Goal: Task Accomplishment & Management: Complete application form

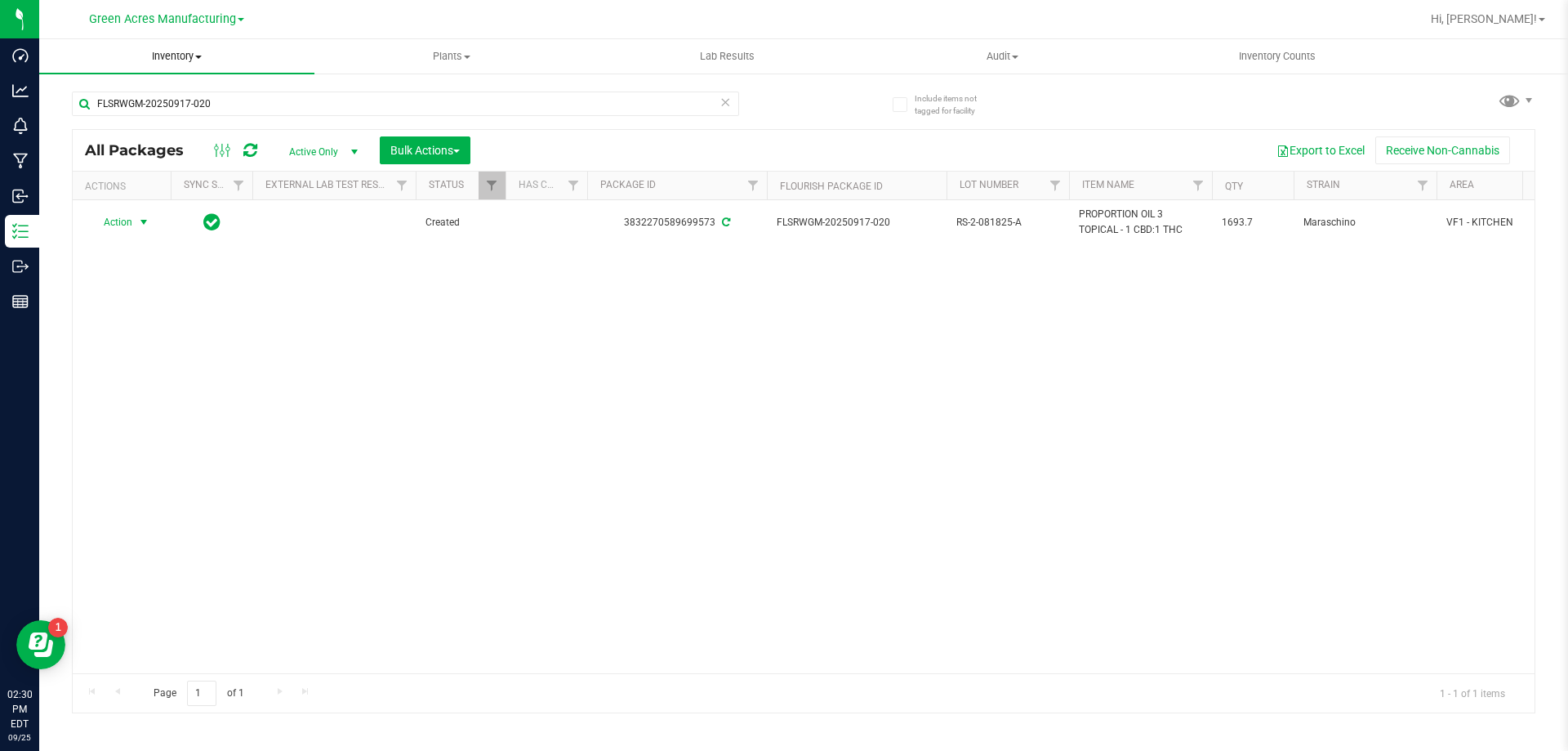
click at [170, 58] on span "Inventory" at bounding box center [176, 55] width 275 height 15
click at [128, 203] on span "From bill of materials" at bounding box center [113, 196] width 148 height 14
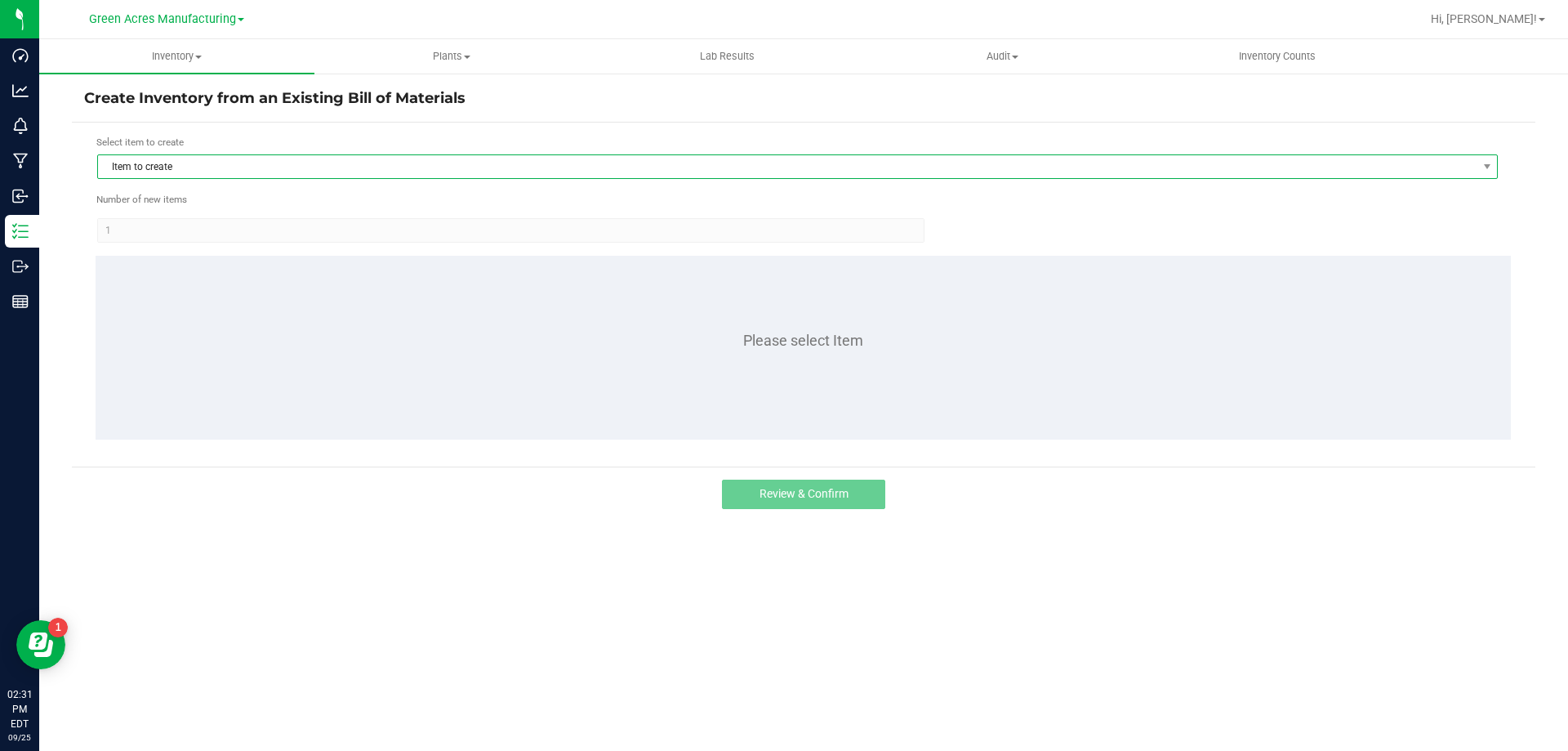
click at [189, 173] on span "Item to create" at bounding box center [787, 167] width 1379 height 23
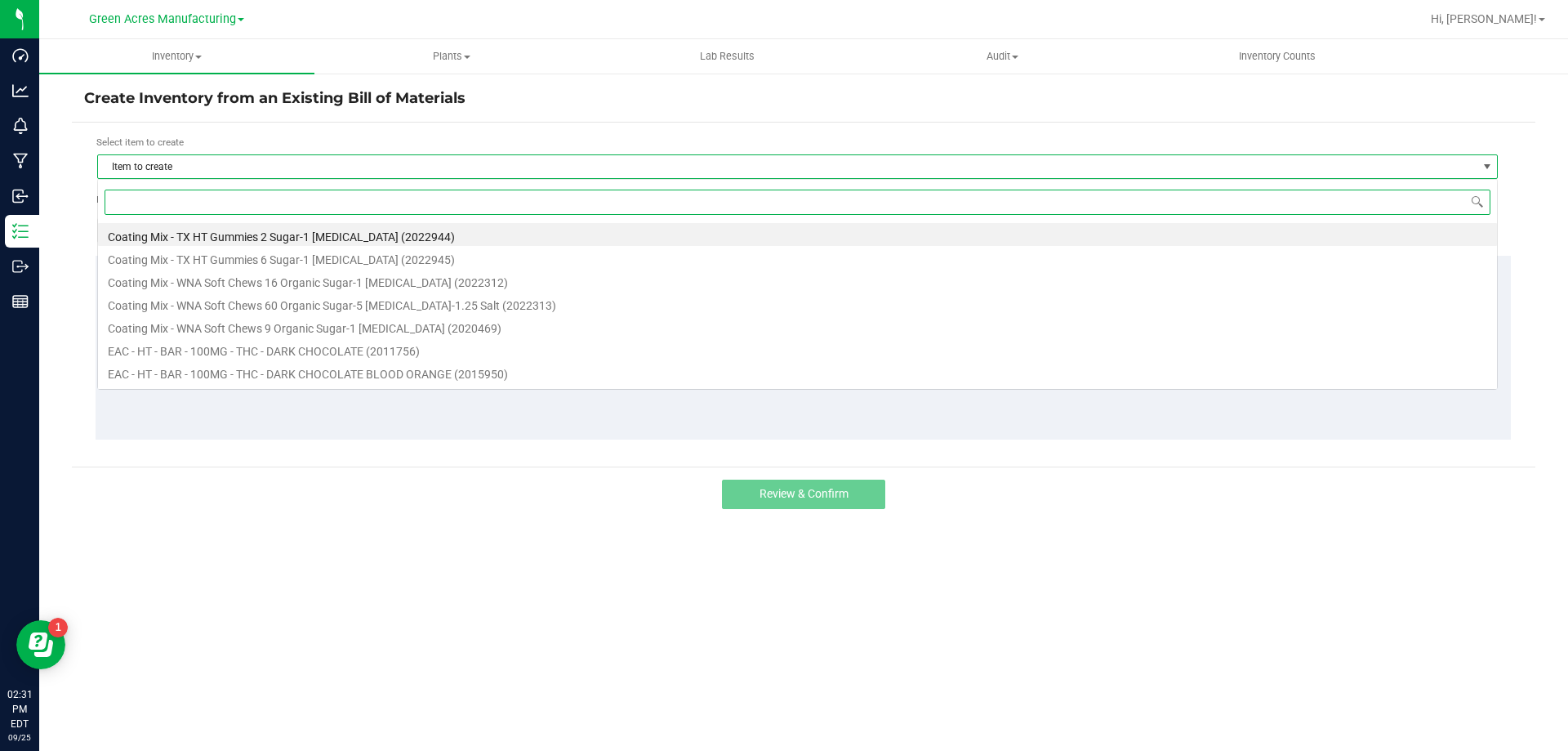
scroll to position [24, 1401]
click at [167, 212] on input at bounding box center [798, 202] width 1386 height 25
type input "mint"
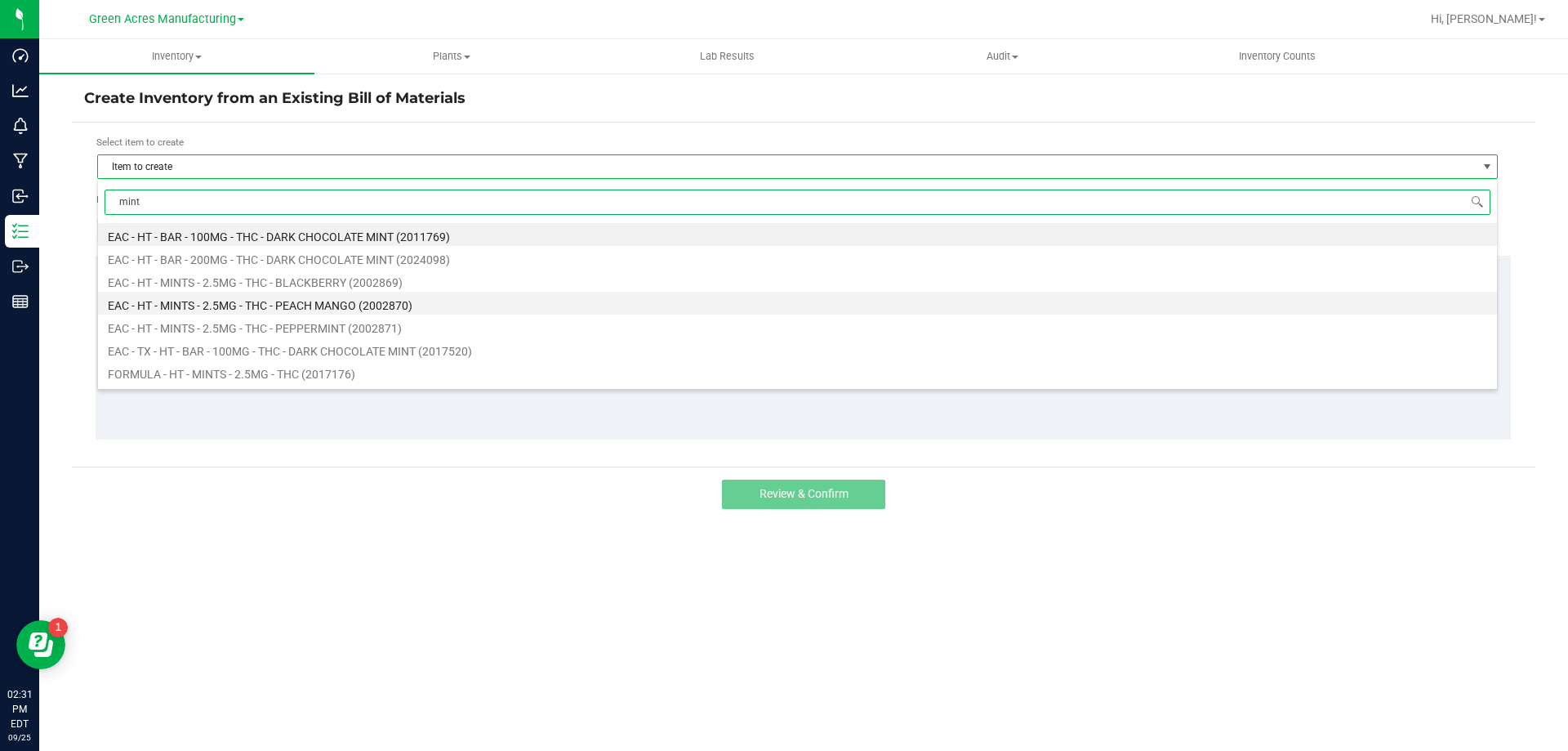
click at [242, 308] on li "EAC - HT - MINTS - 2.5MG - THC - PEACH MANGO (2002870)" at bounding box center [798, 303] width 1399 height 23
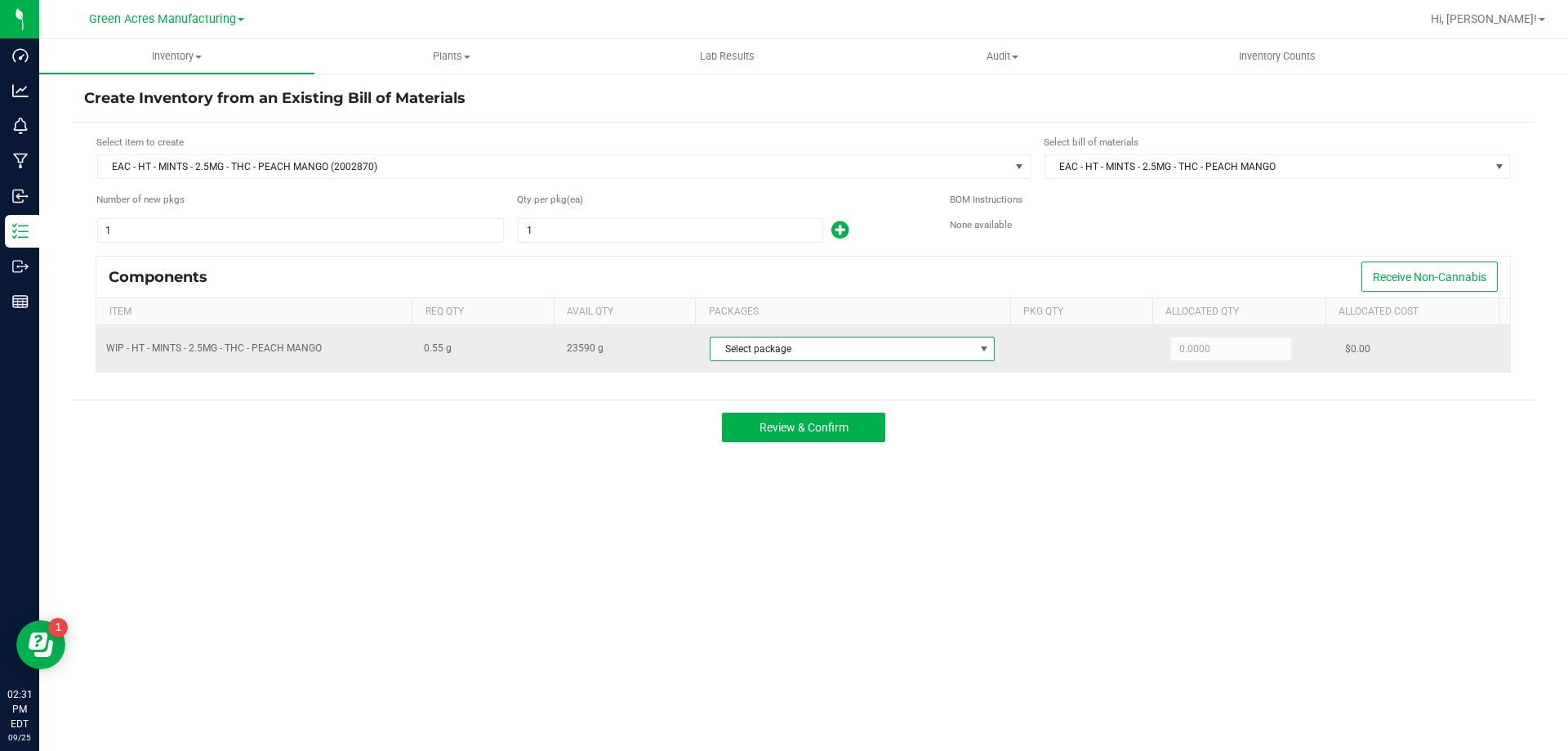
click at [834, 346] on span "Select package" at bounding box center [841, 349] width 263 height 23
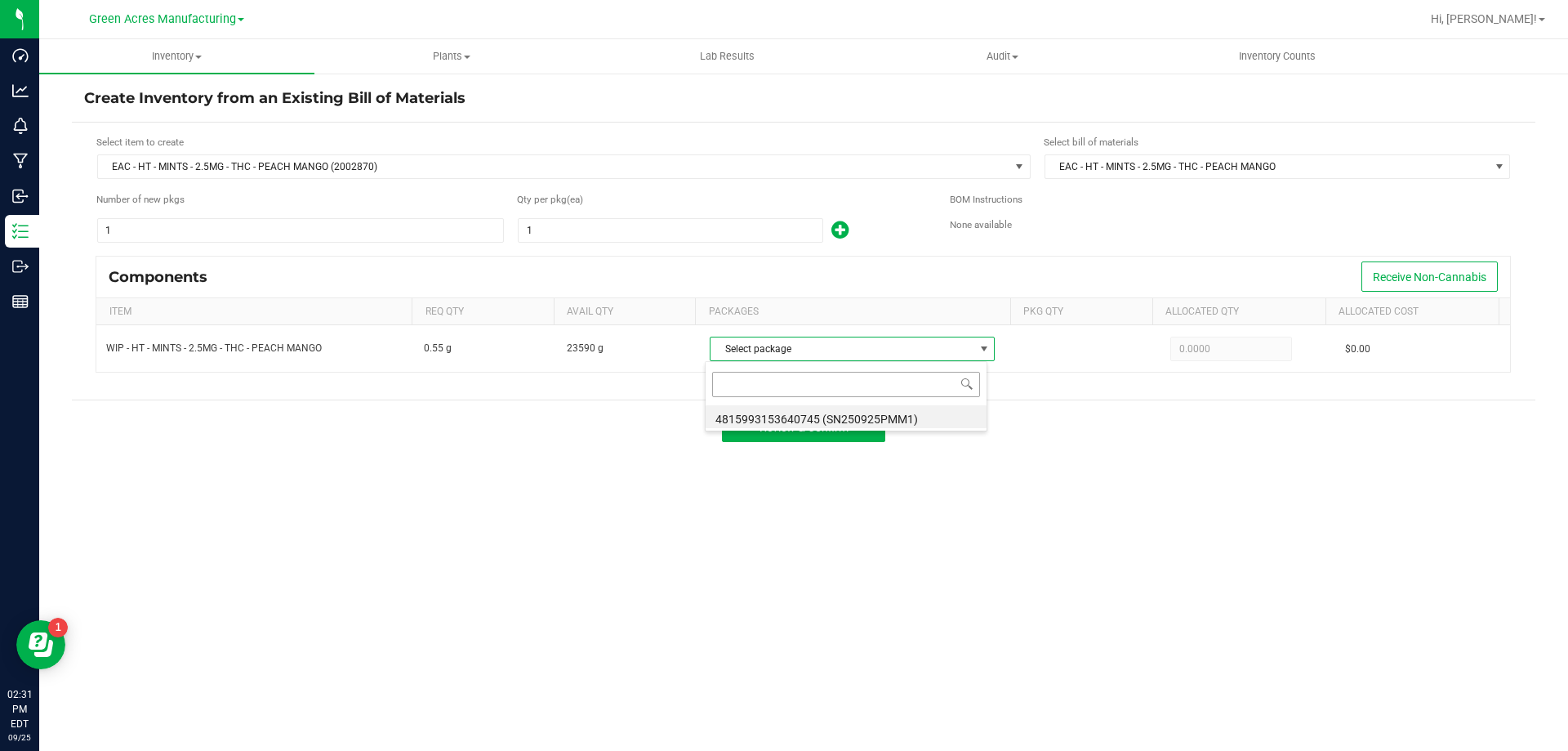
scroll to position [24, 282]
click at [803, 420] on li "4815993153640745 (SN250925PMM1)" at bounding box center [845, 417] width 281 height 23
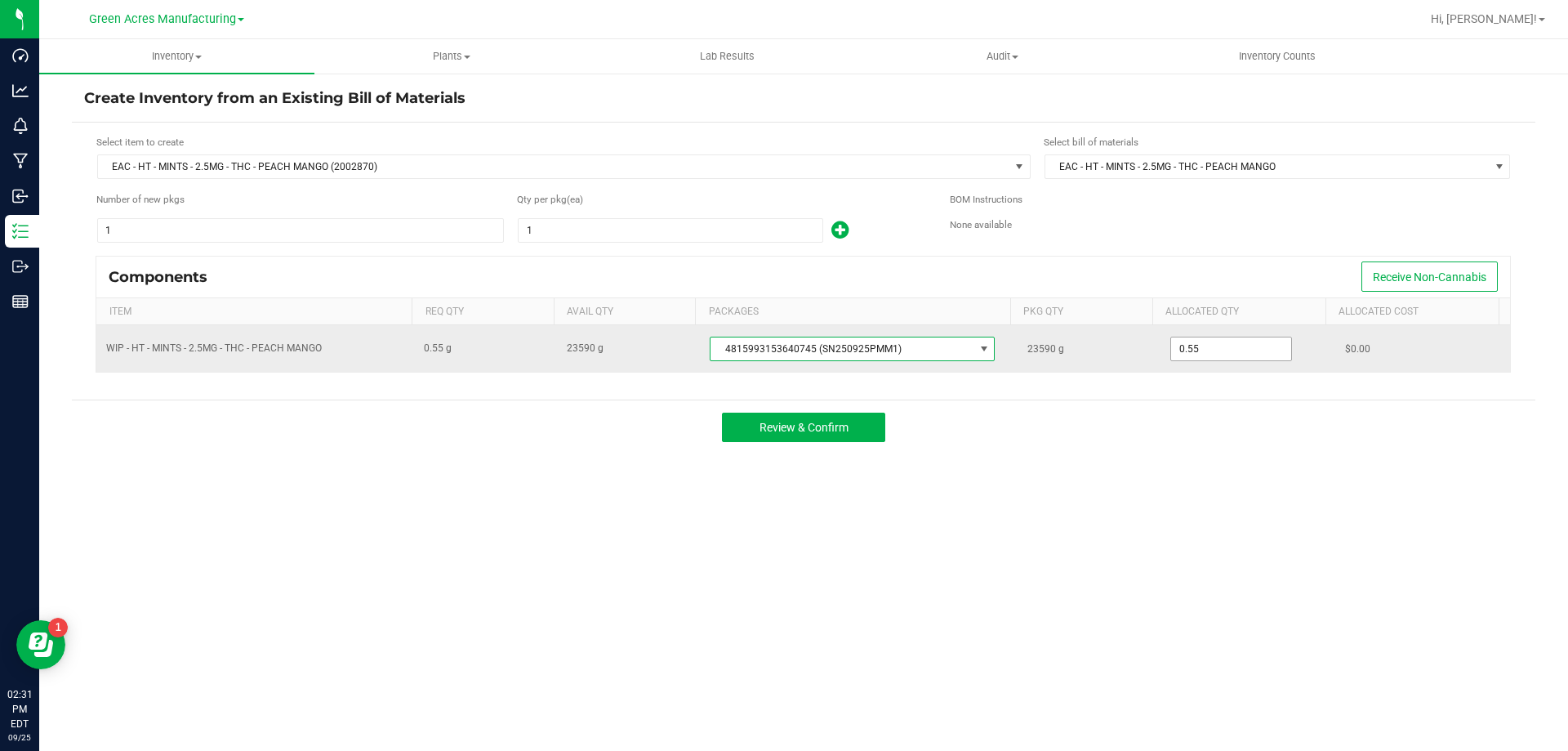
click at [1202, 347] on input "0.55" at bounding box center [1232, 349] width 120 height 23
type input "2"
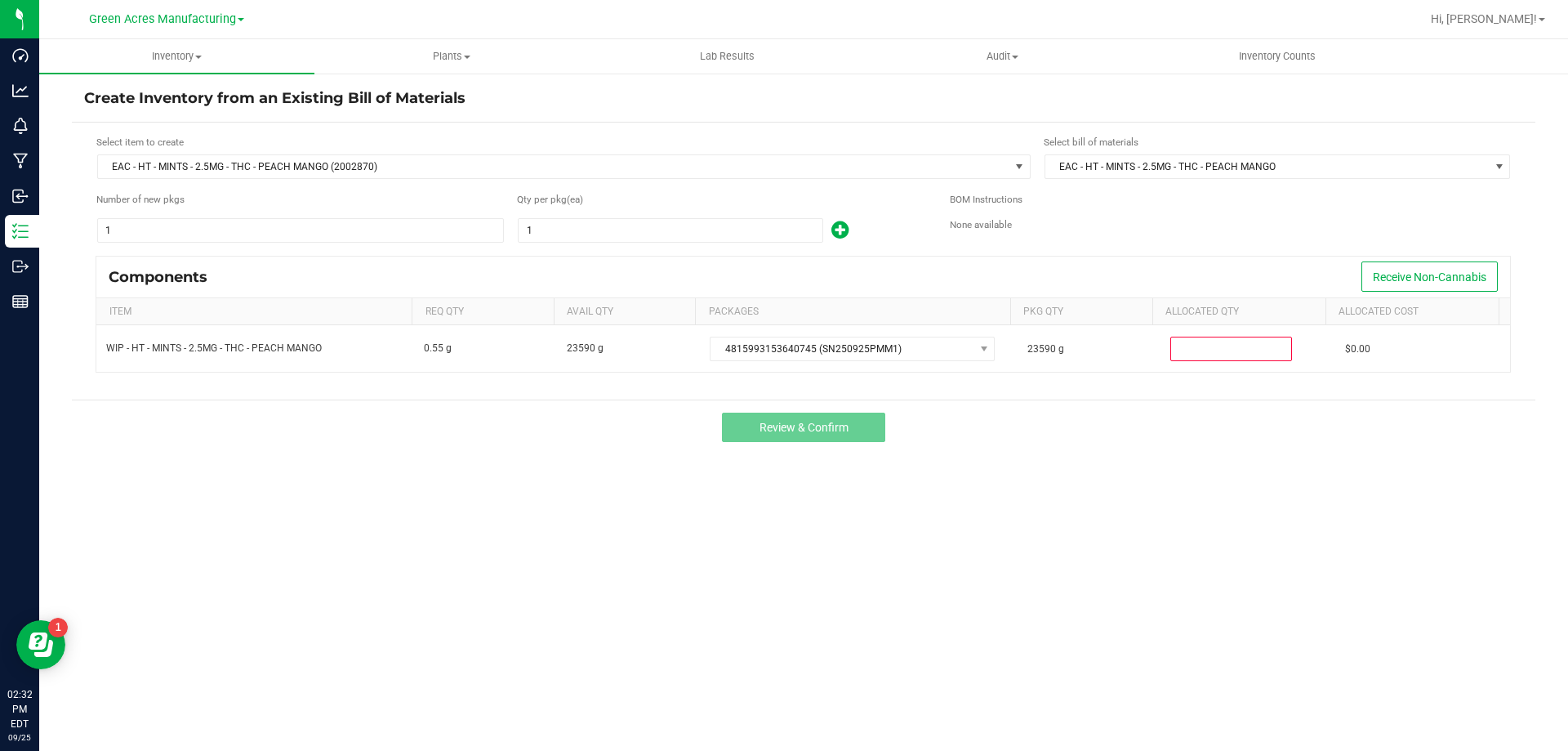
drag, startPoint x: 1040, startPoint y: 502, endPoint x: 1050, endPoint y: 484, distance: 20.6
click at [1040, 502] on div "Create Inventory from an Existing Bill of Materials Select item to create EAC -…" at bounding box center [803, 327] width 1464 height 478
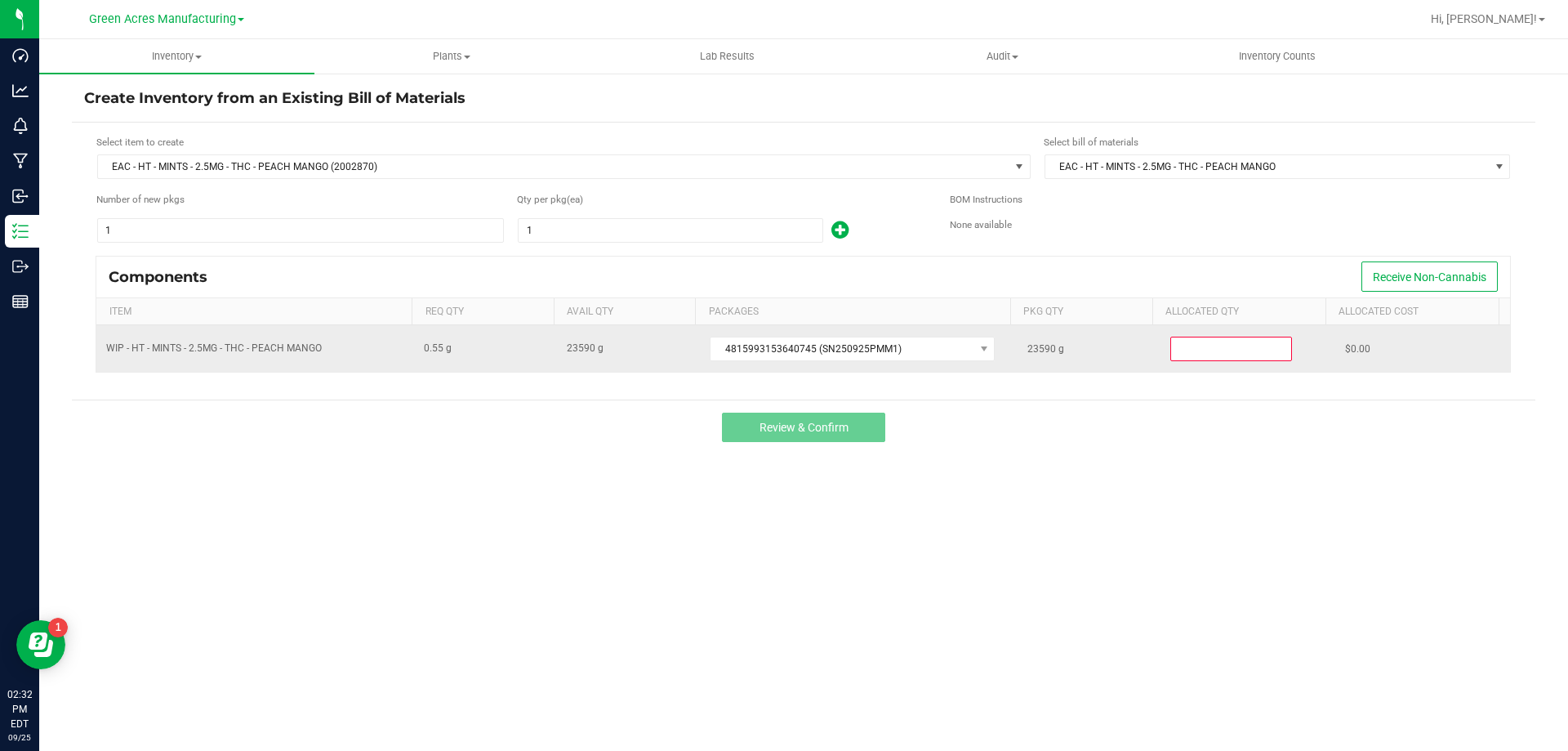
click at [1186, 349] on input at bounding box center [1232, 349] width 120 height 23
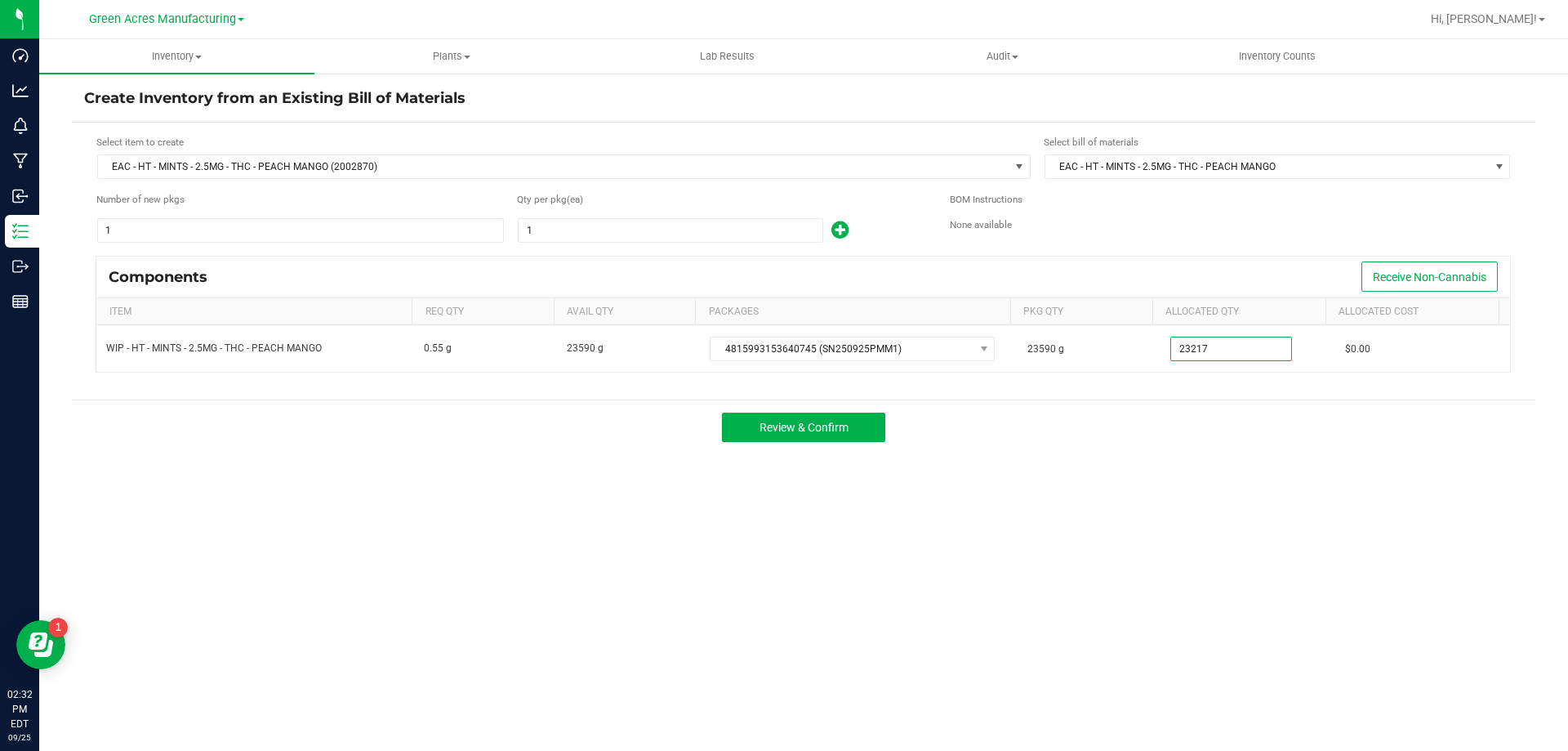
type input "23,217.0000"
click at [1173, 463] on div "Create Inventory from an Existing Bill of Materials Select item to create EAC -…" at bounding box center [803, 327] width 1464 height 478
click at [624, 235] on input "1" at bounding box center [670, 230] width 304 height 23
type input "42,212"
click at [629, 264] on div "Components Receive Non-Cannabis" at bounding box center [802, 277] width 1414 height 41
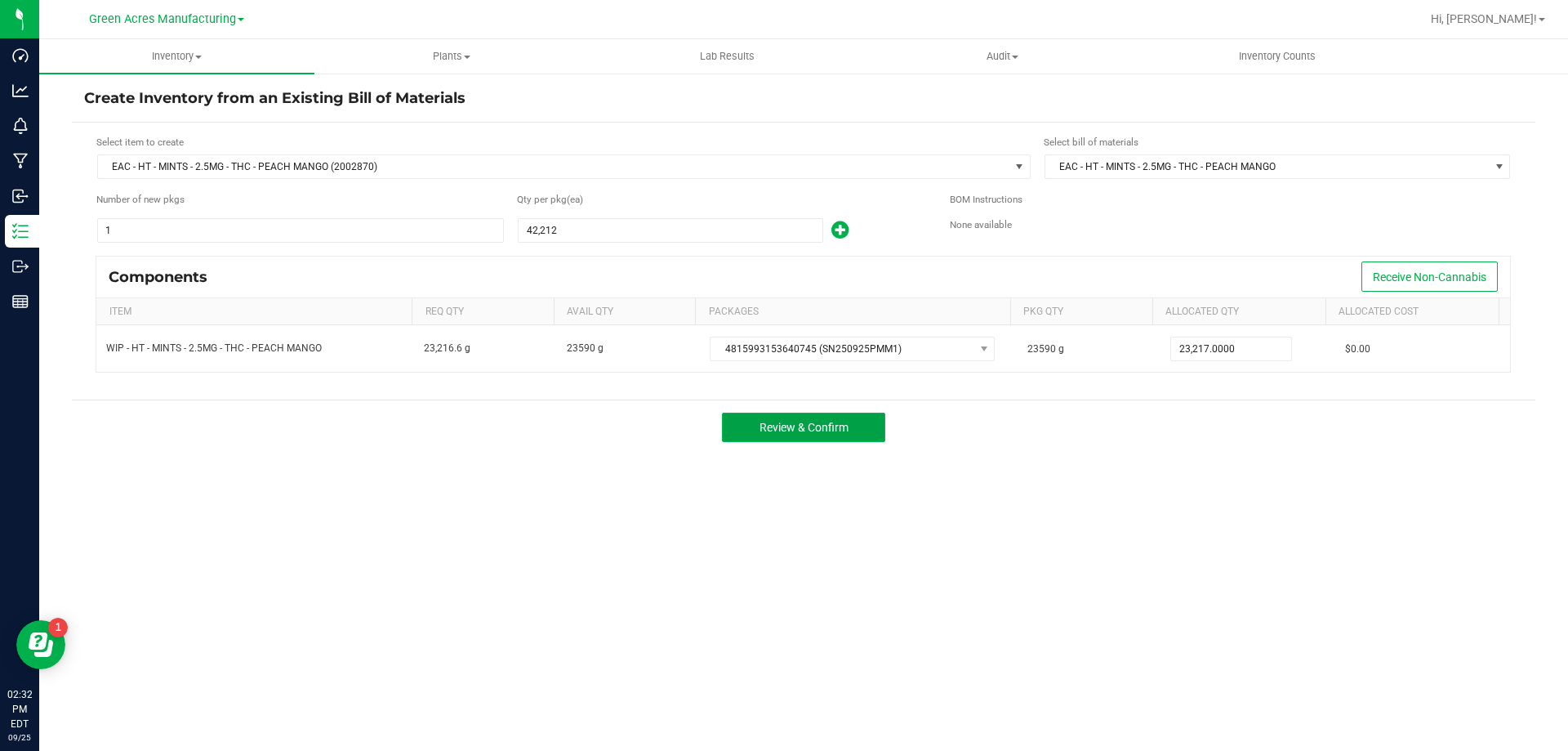
click at [828, 433] on span "Review & Confirm" at bounding box center [804, 427] width 89 height 13
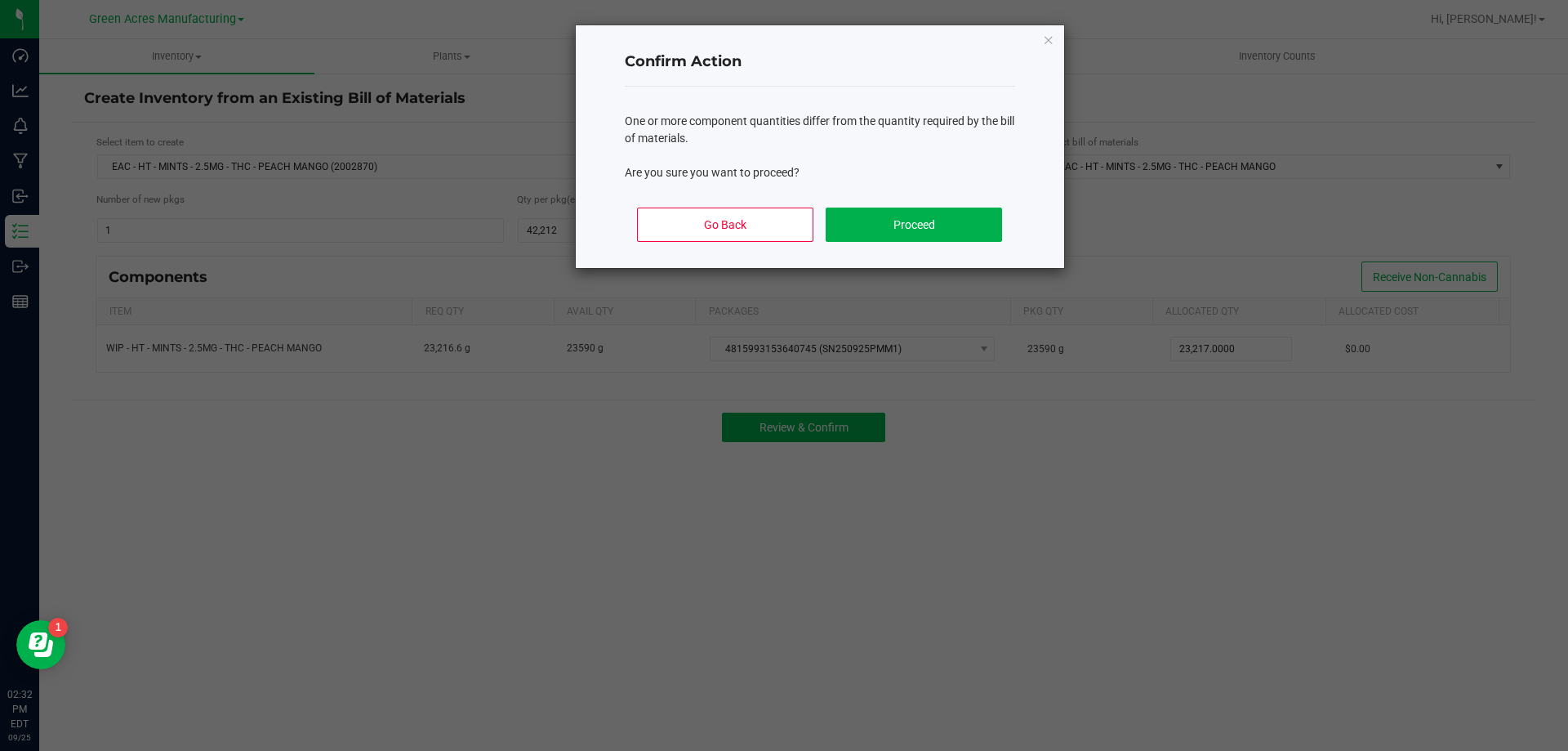
click at [883, 200] on div "Go Back Proceed" at bounding box center [820, 231] width 391 height 74
click at [869, 216] on button "Proceed" at bounding box center [913, 224] width 176 height 34
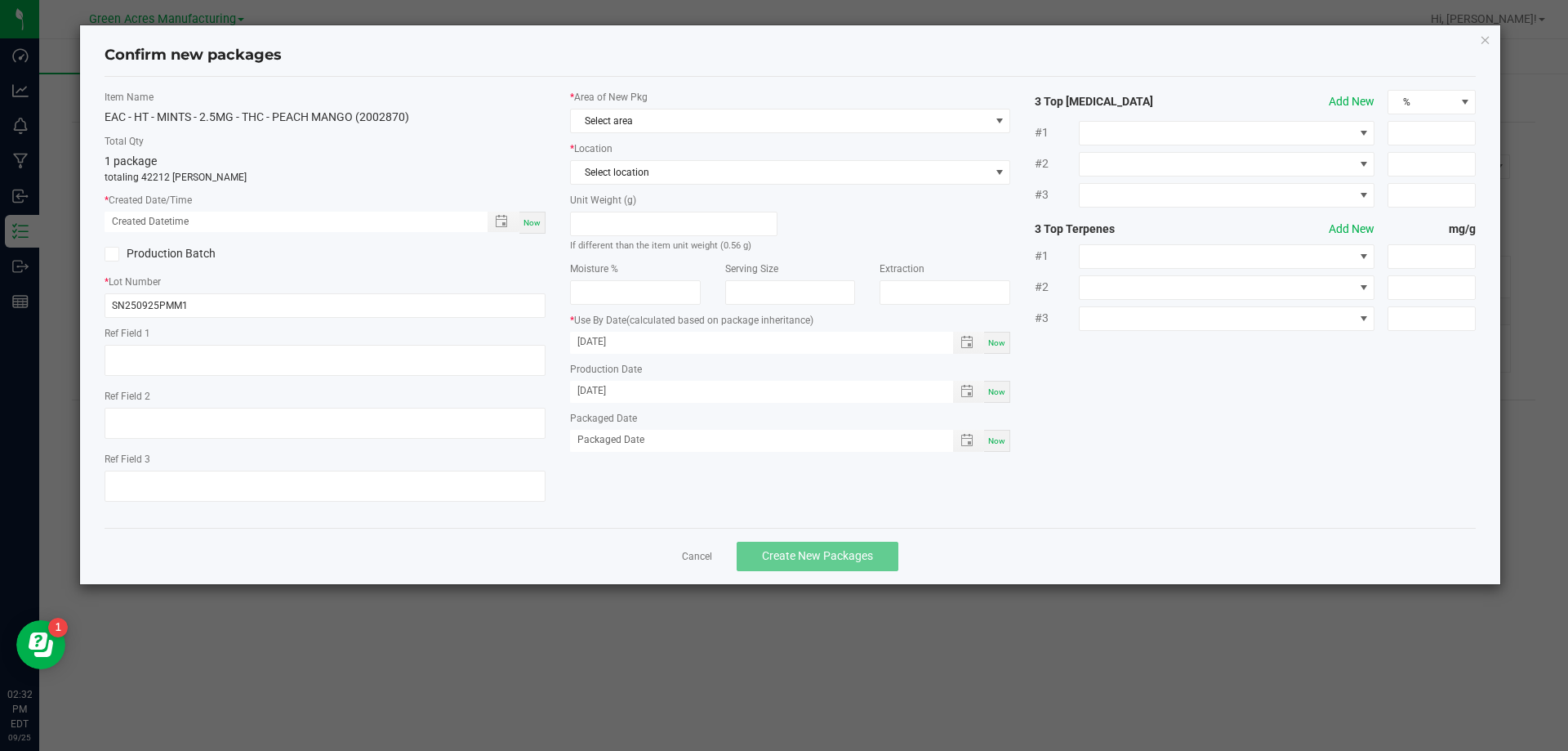
click at [536, 218] on span "Now" at bounding box center [532, 222] width 17 height 9
type input "[DATE] 02:32 PM"
click at [714, 125] on span "Select area" at bounding box center [780, 121] width 419 height 23
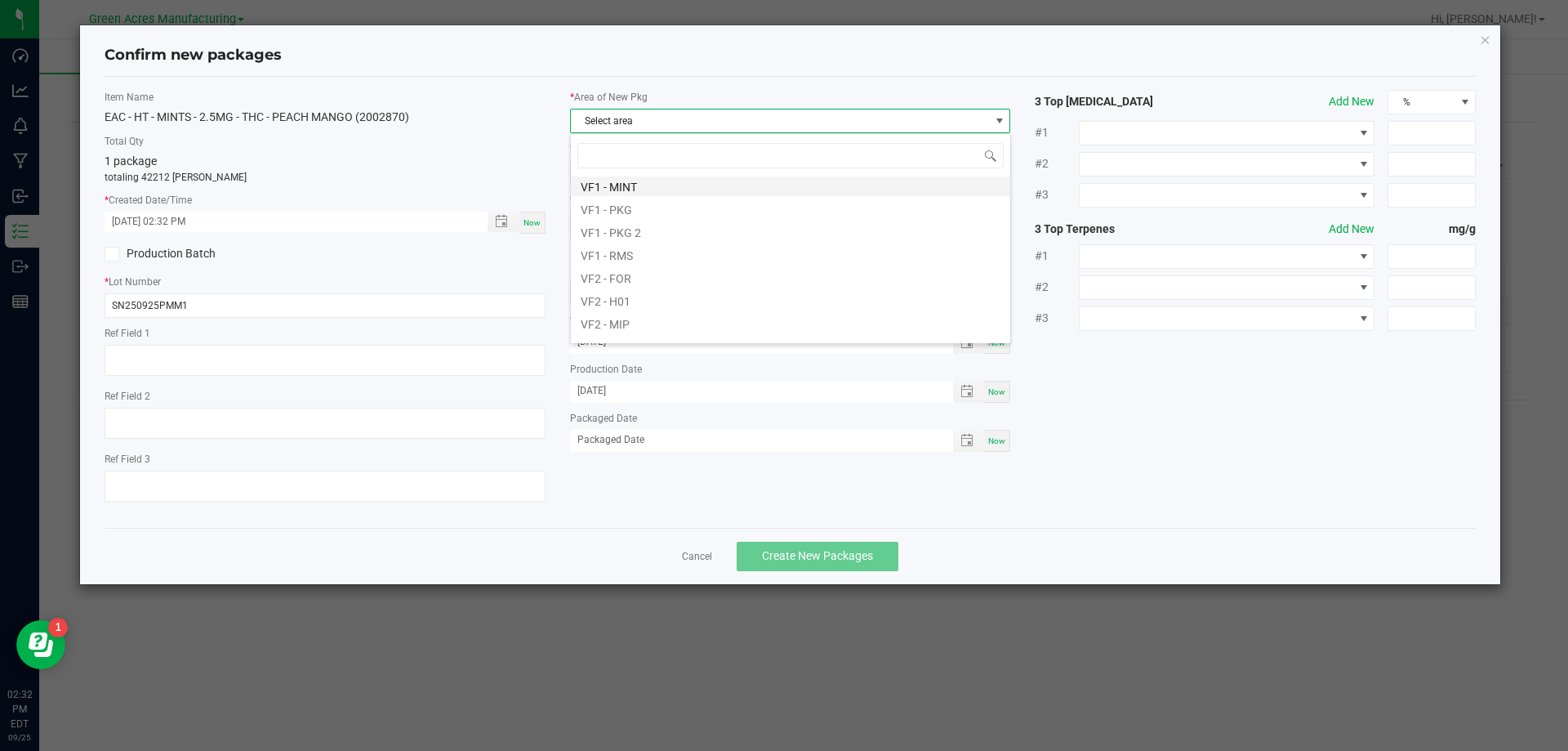
scroll to position [654, 0]
click at [624, 289] on li "VF1 - PKG" at bounding box center [791, 290] width 439 height 23
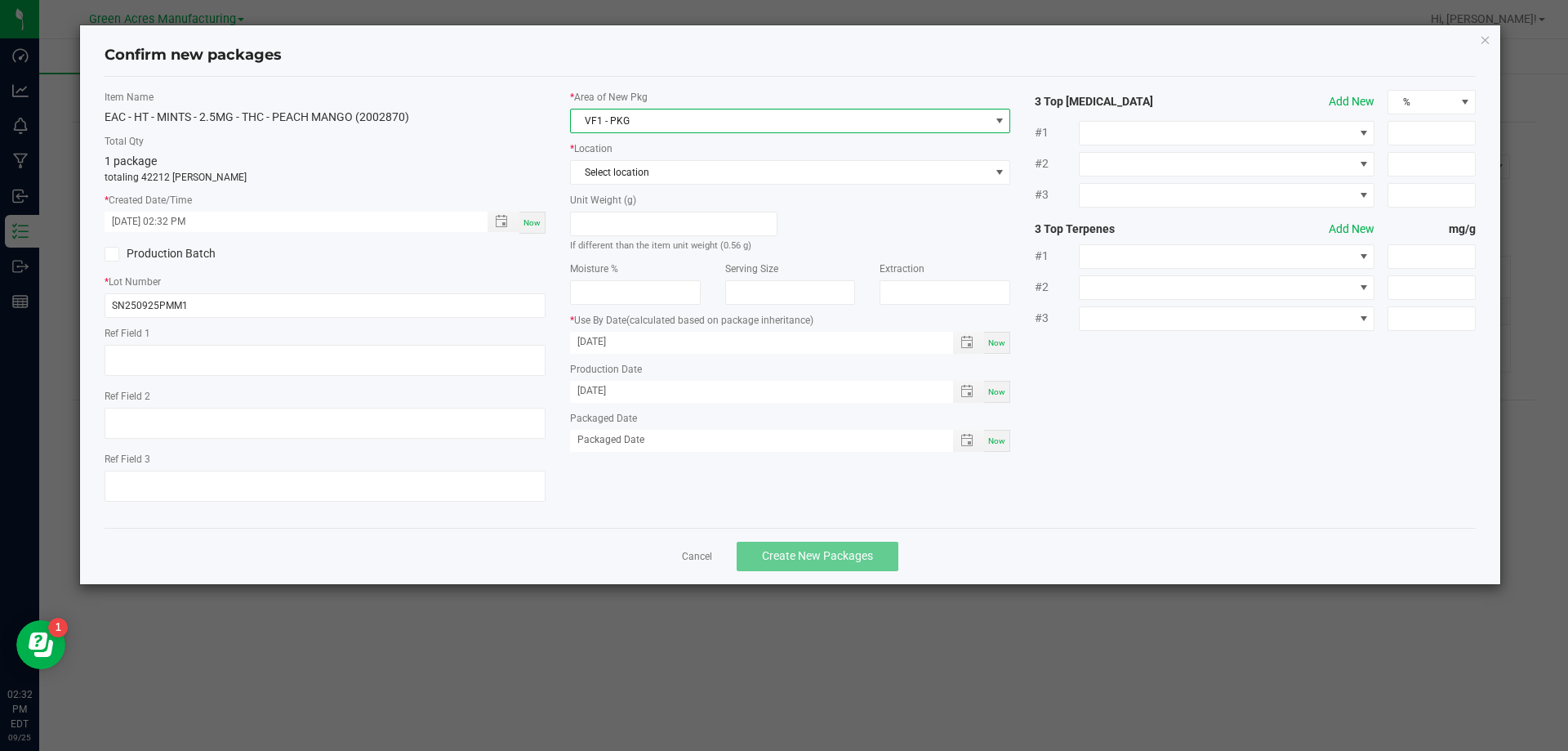
click at [644, 154] on label "* Location" at bounding box center [791, 148] width 441 height 15
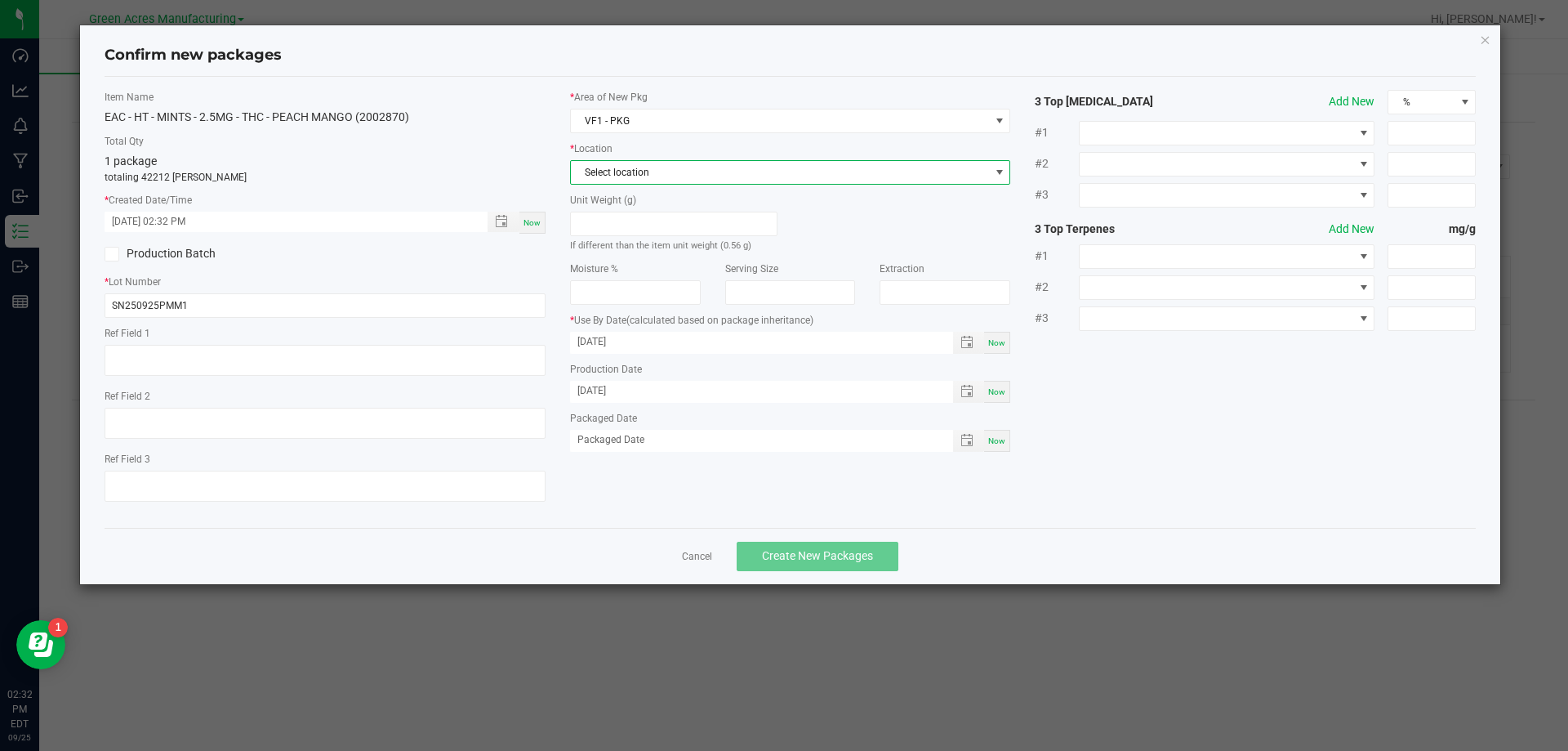
click at [644, 181] on span "Select location" at bounding box center [780, 173] width 419 height 23
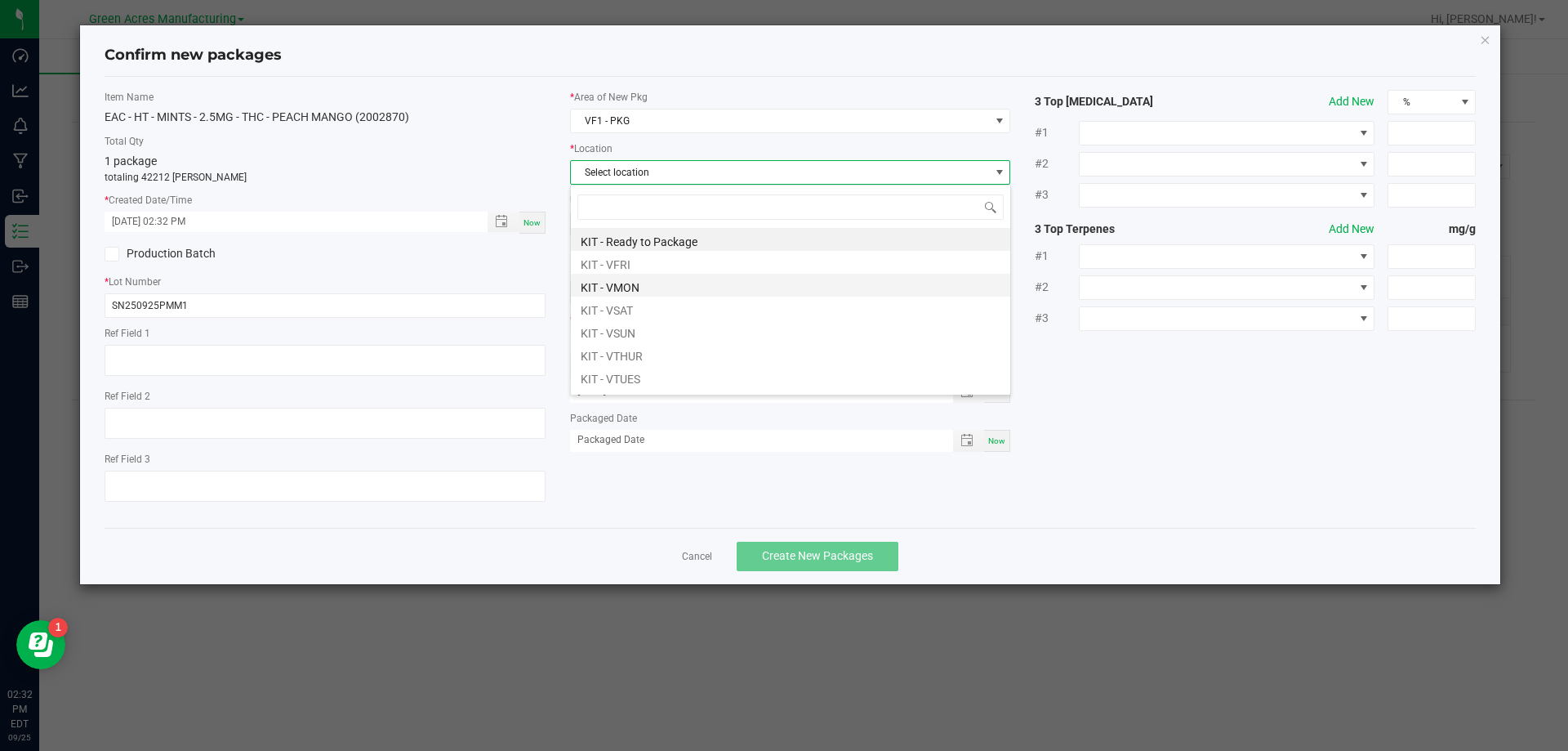
scroll to position [82, 0]
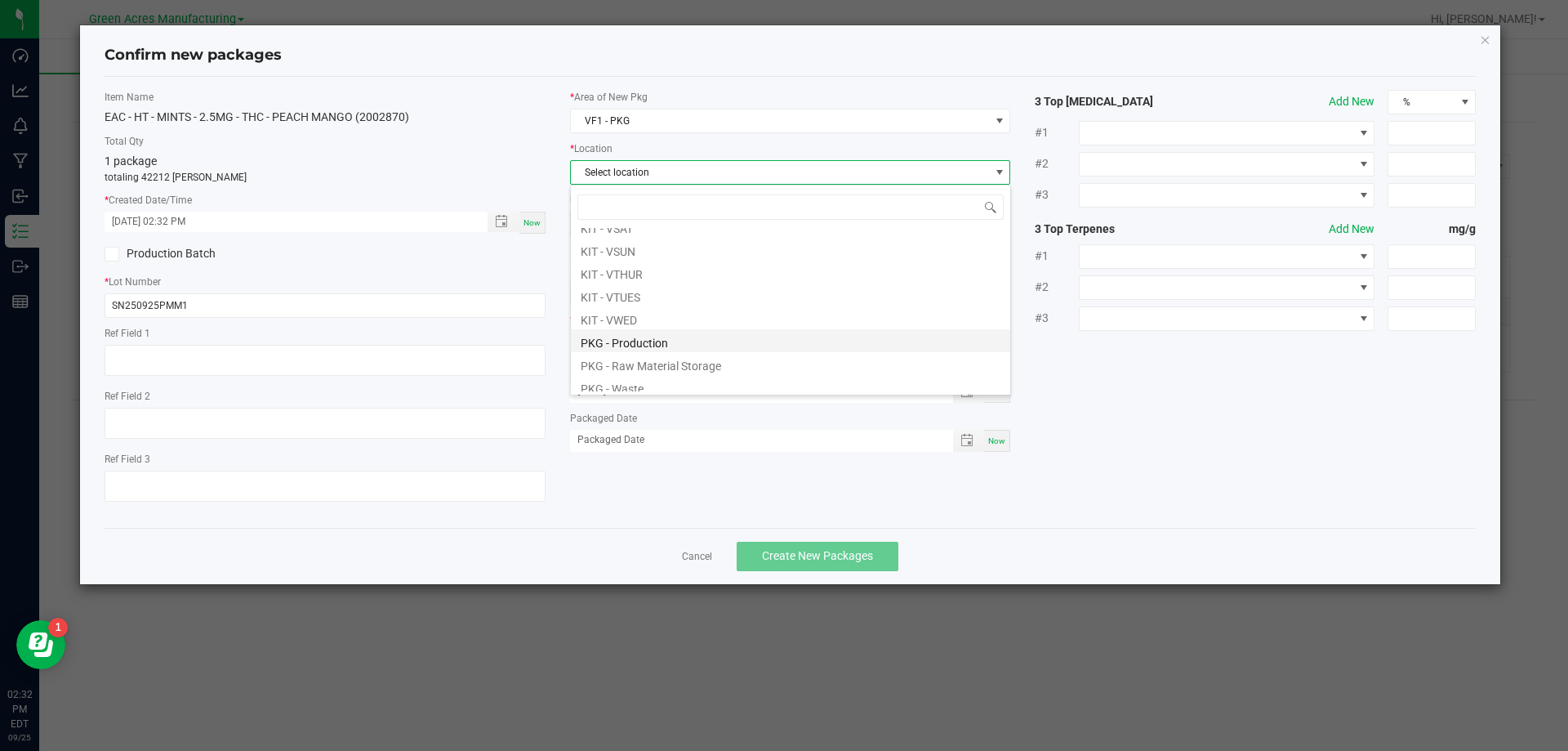
click at [631, 348] on li "PKG - Production" at bounding box center [791, 341] width 439 height 23
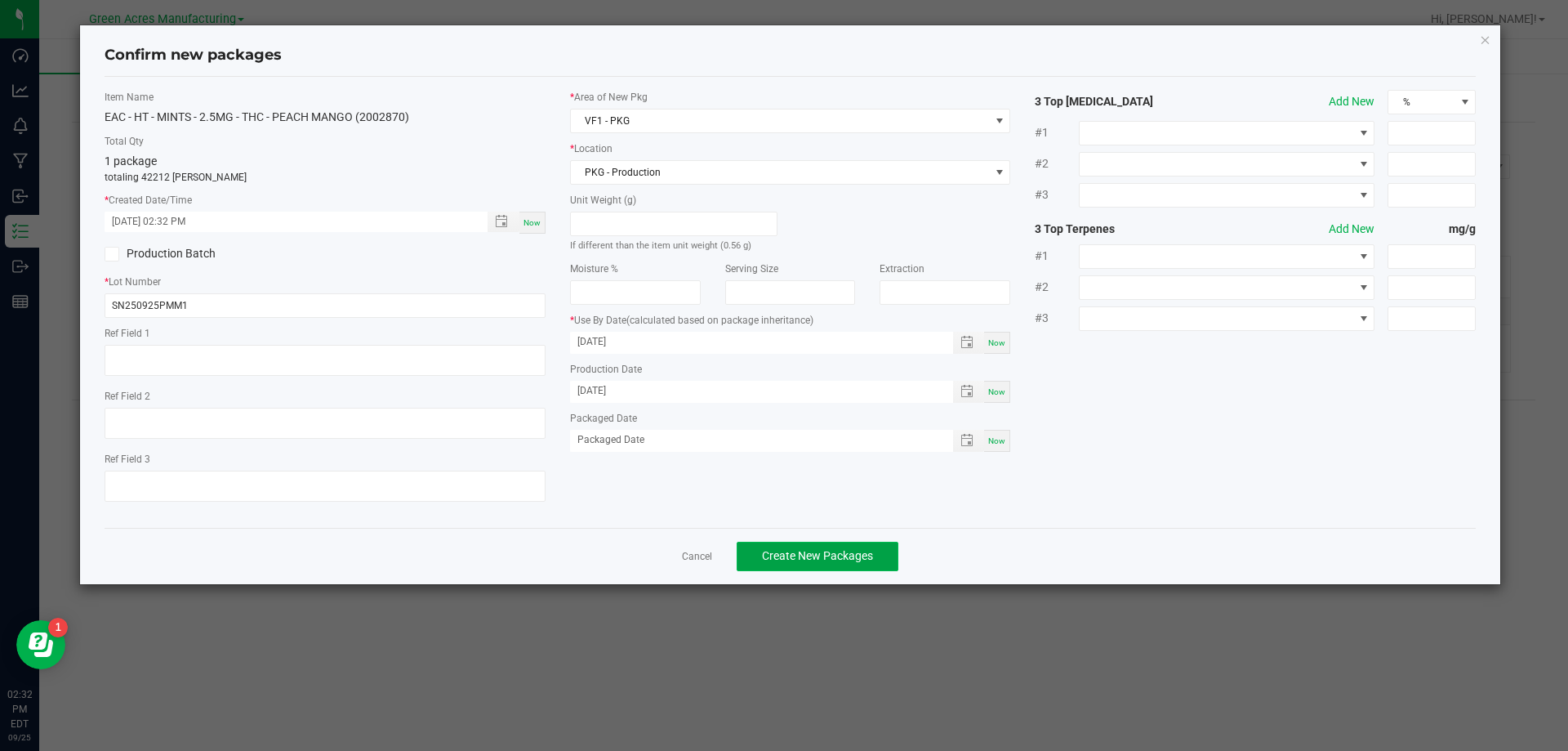
click at [782, 555] on span "Create New Packages" at bounding box center [817, 555] width 111 height 13
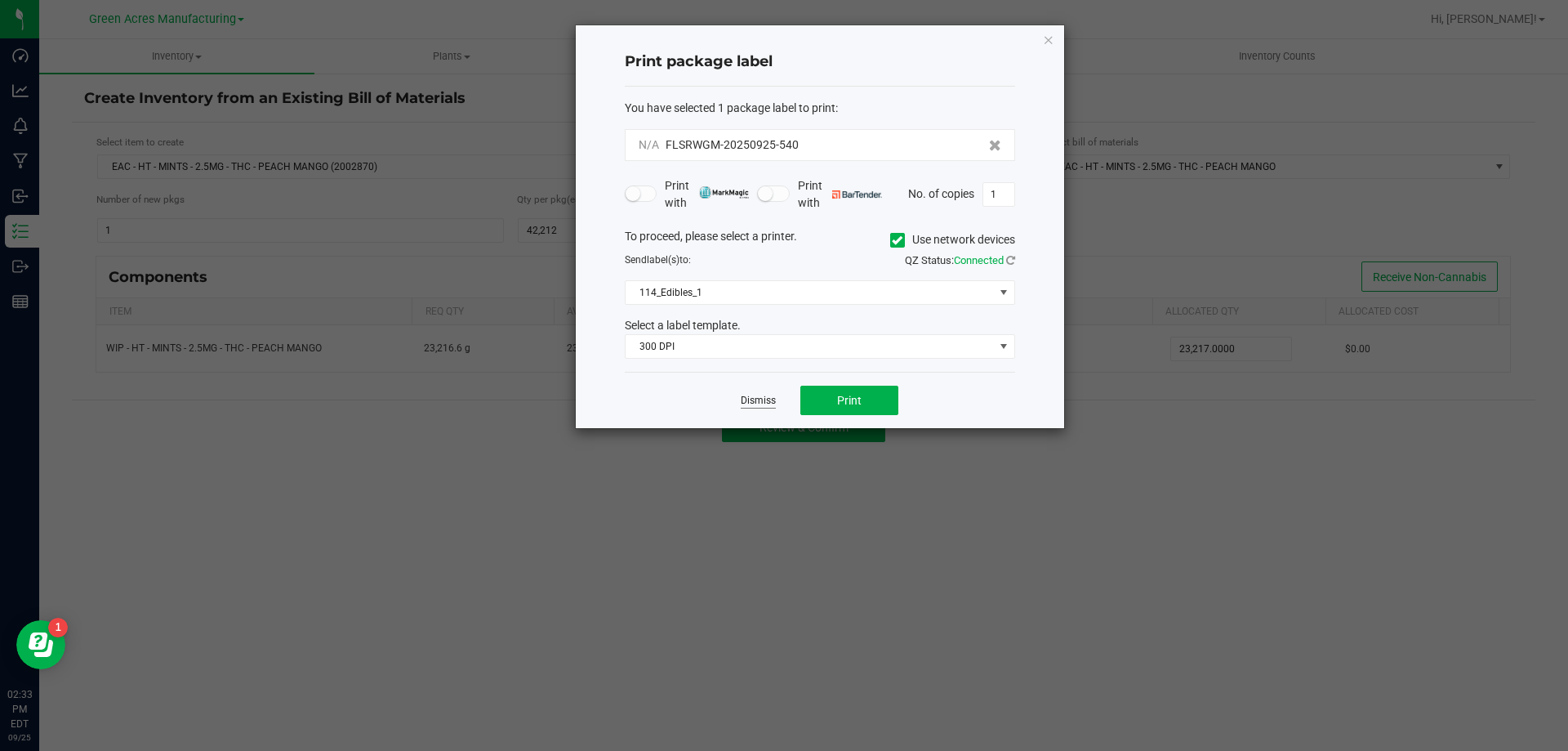
click at [753, 405] on link "Dismiss" at bounding box center [759, 400] width 35 height 14
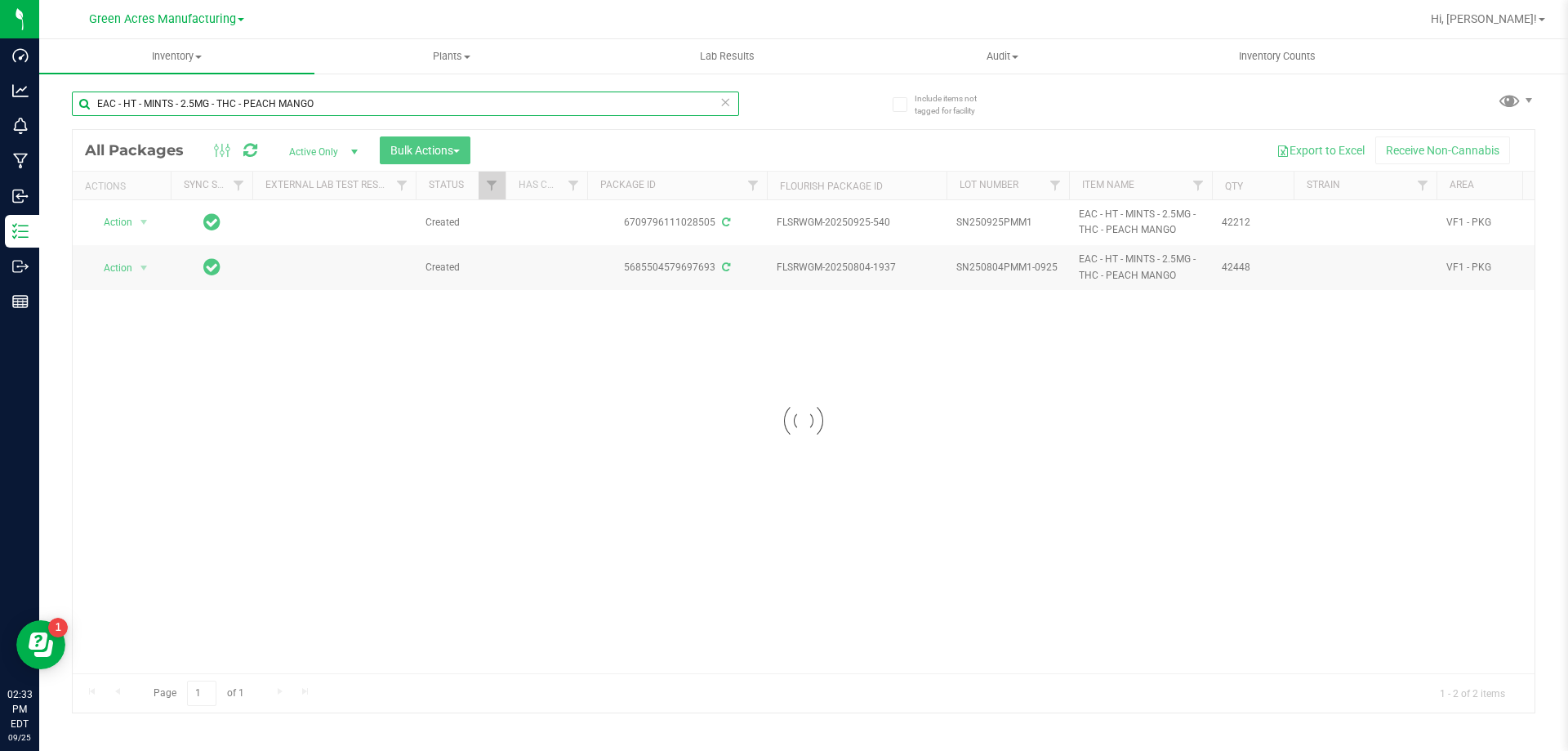
drag, startPoint x: 116, startPoint y: 107, endPoint x: 62, endPoint y: 125, distance: 56.9
click at [62, 125] on div "Include items not tagged for facility EAC - HT - MINTS - 2.5MG - THC - PEACH MA…" at bounding box center [803, 321] width 1529 height 498
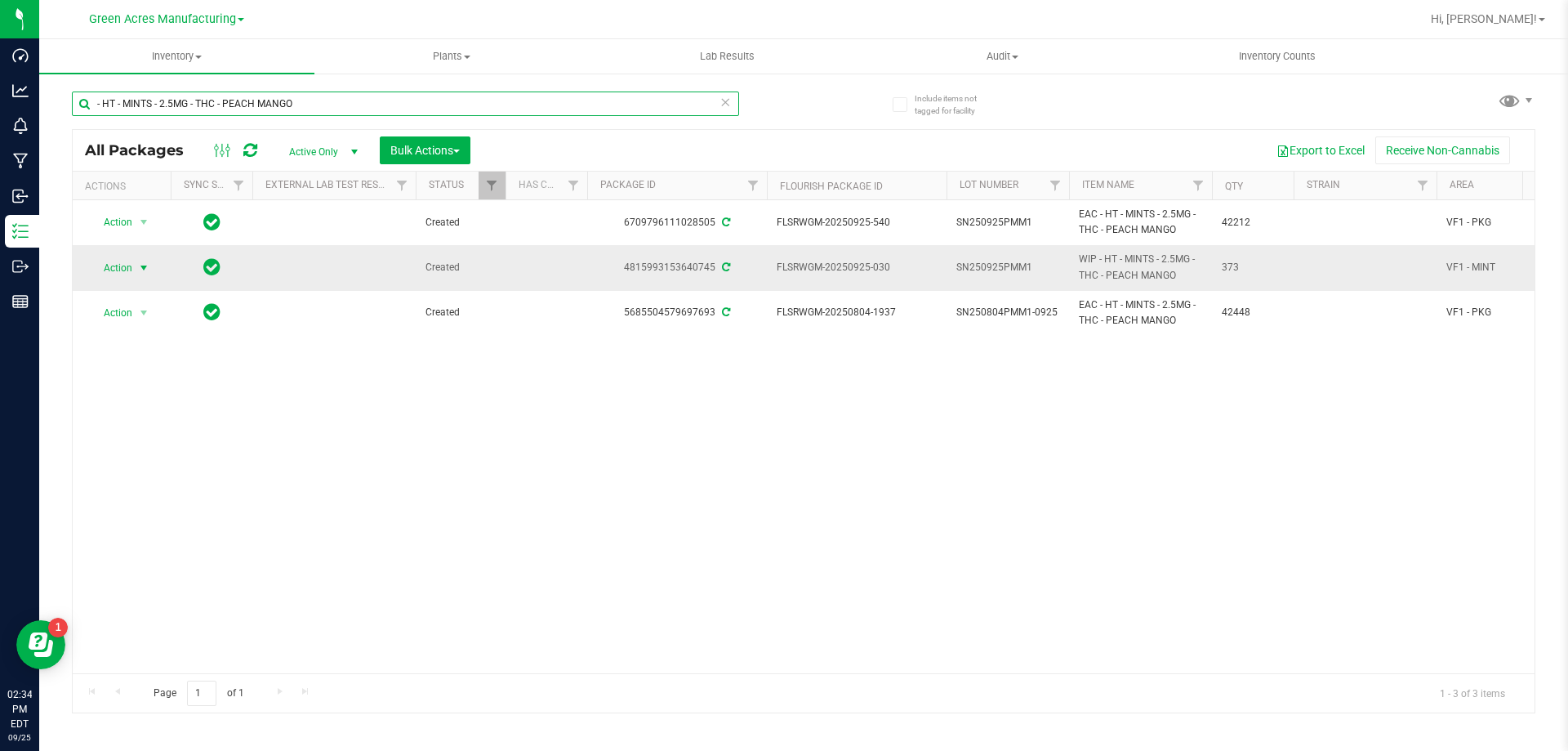
type input "- HT - MINTS - 2.5MG - THC - PEACH MANGO"
click at [120, 259] on span "Action" at bounding box center [111, 268] width 44 height 23
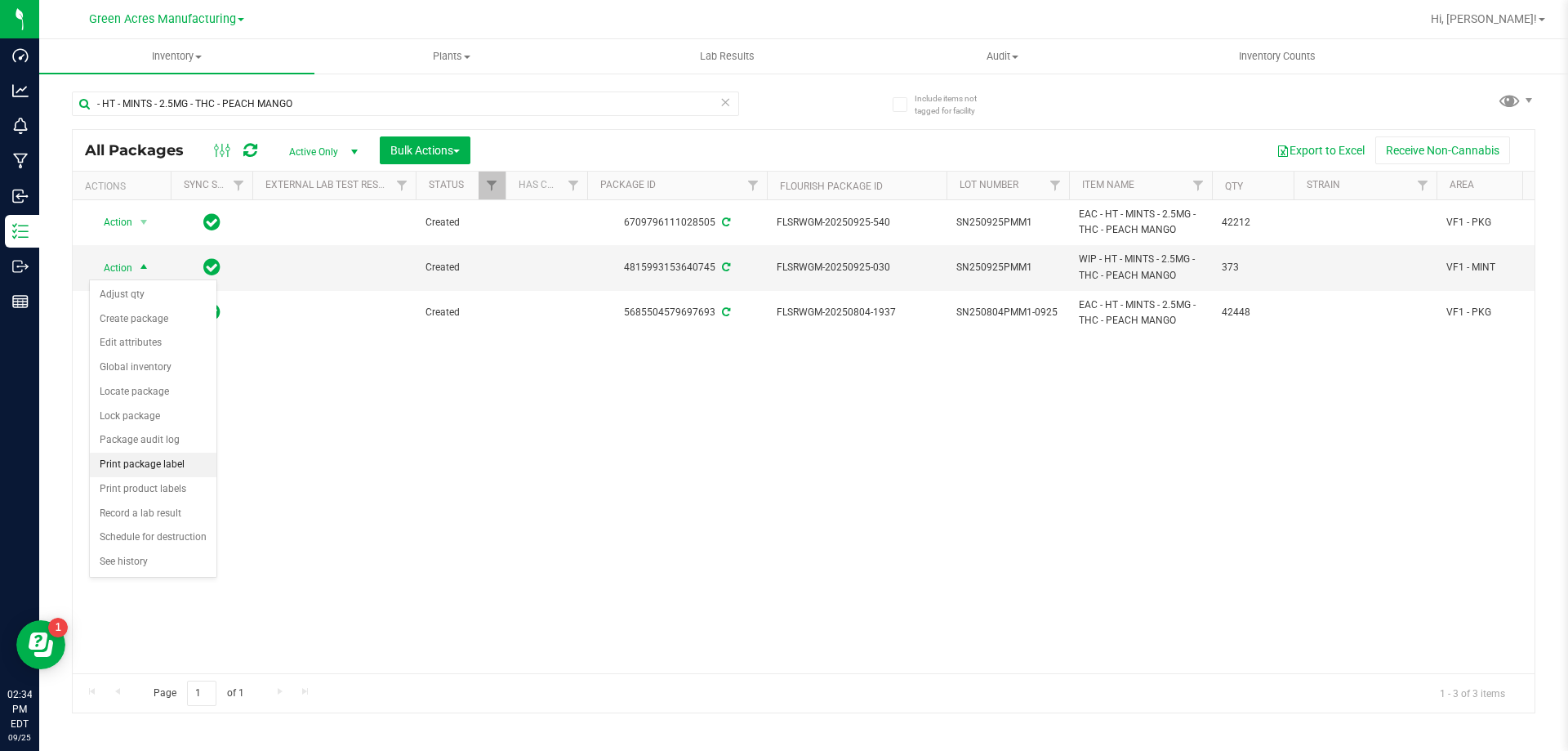
click at [144, 463] on li "Print package label" at bounding box center [153, 464] width 126 height 24
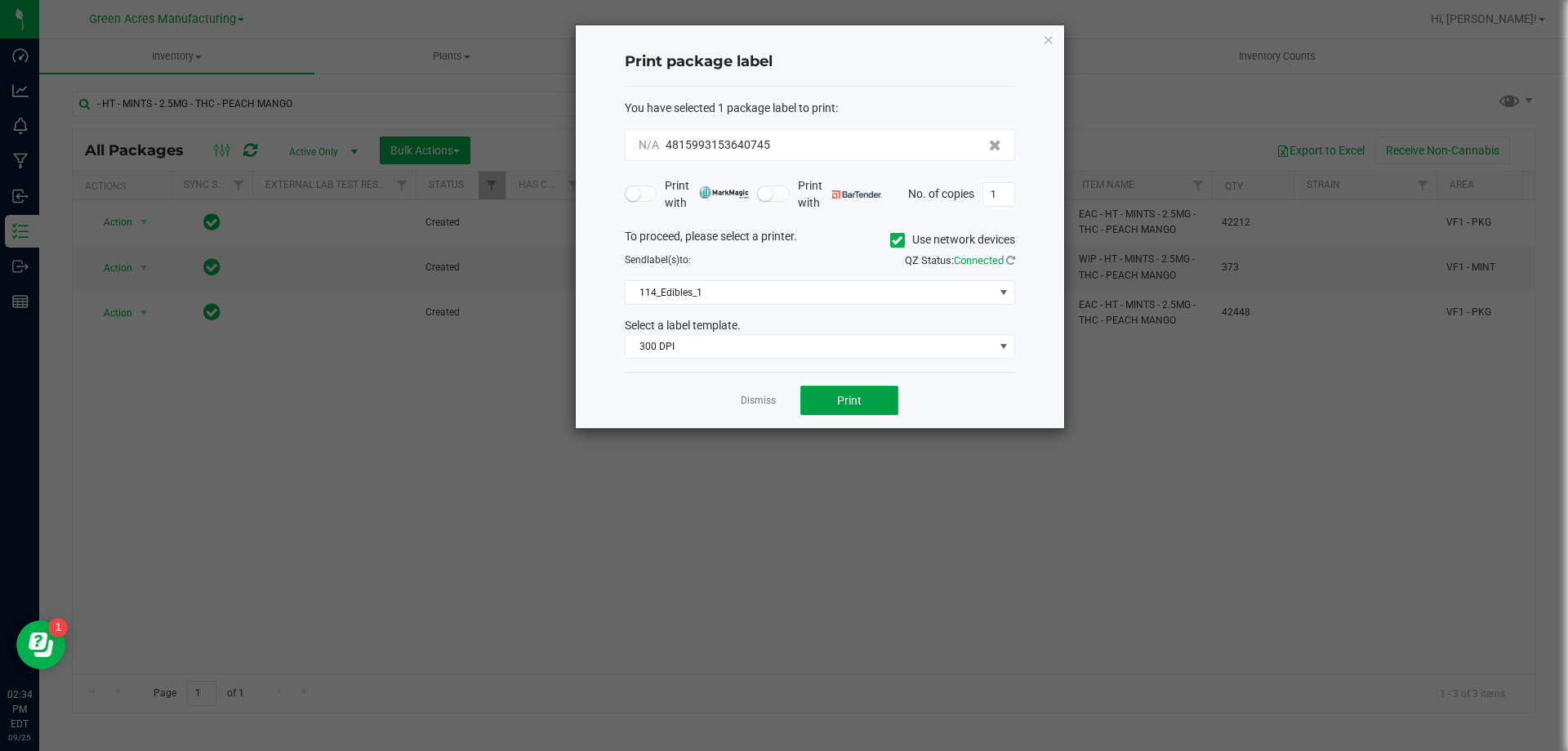
click at [852, 397] on span "Print" at bounding box center [849, 399] width 24 height 13
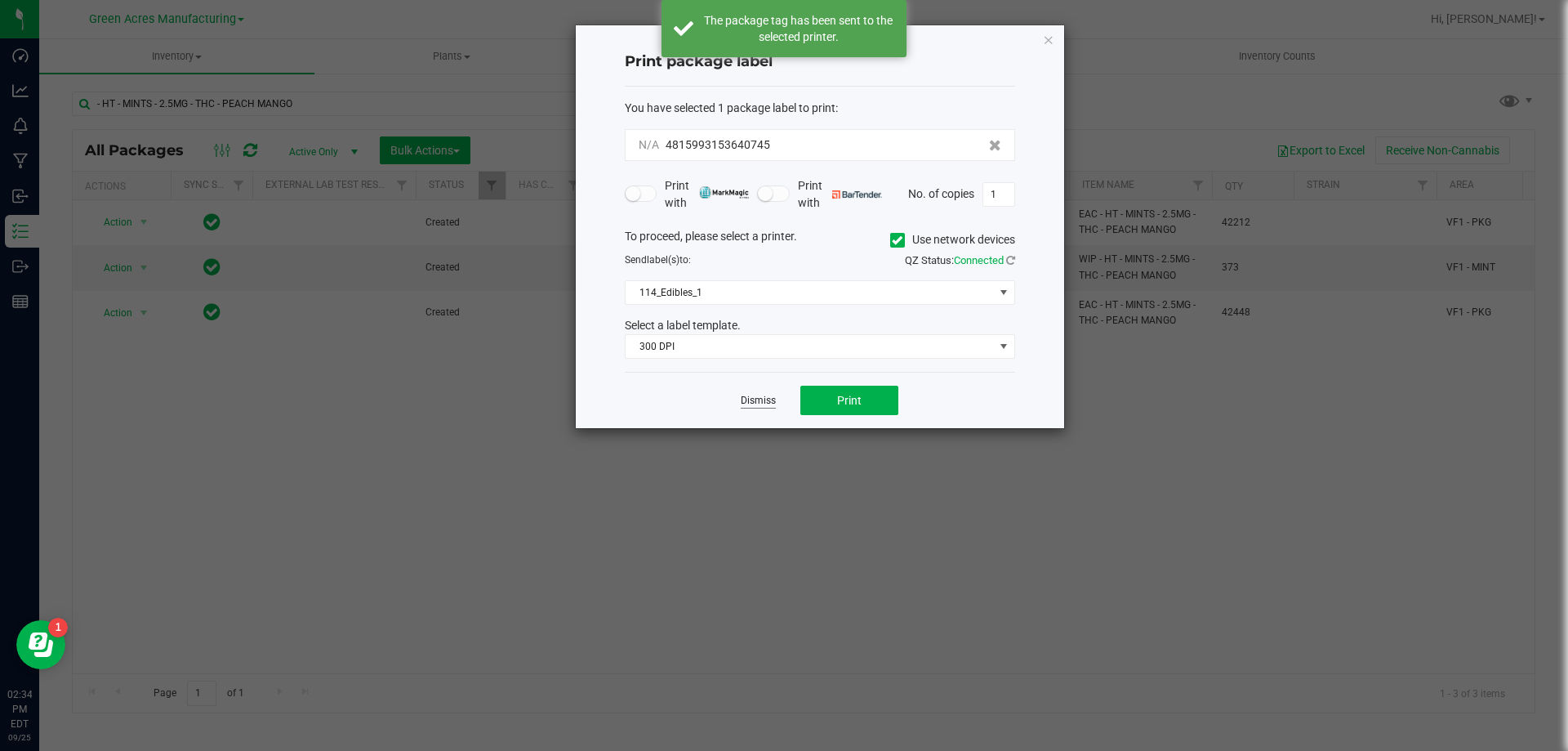
click at [750, 403] on link "Dismiss" at bounding box center [759, 400] width 35 height 14
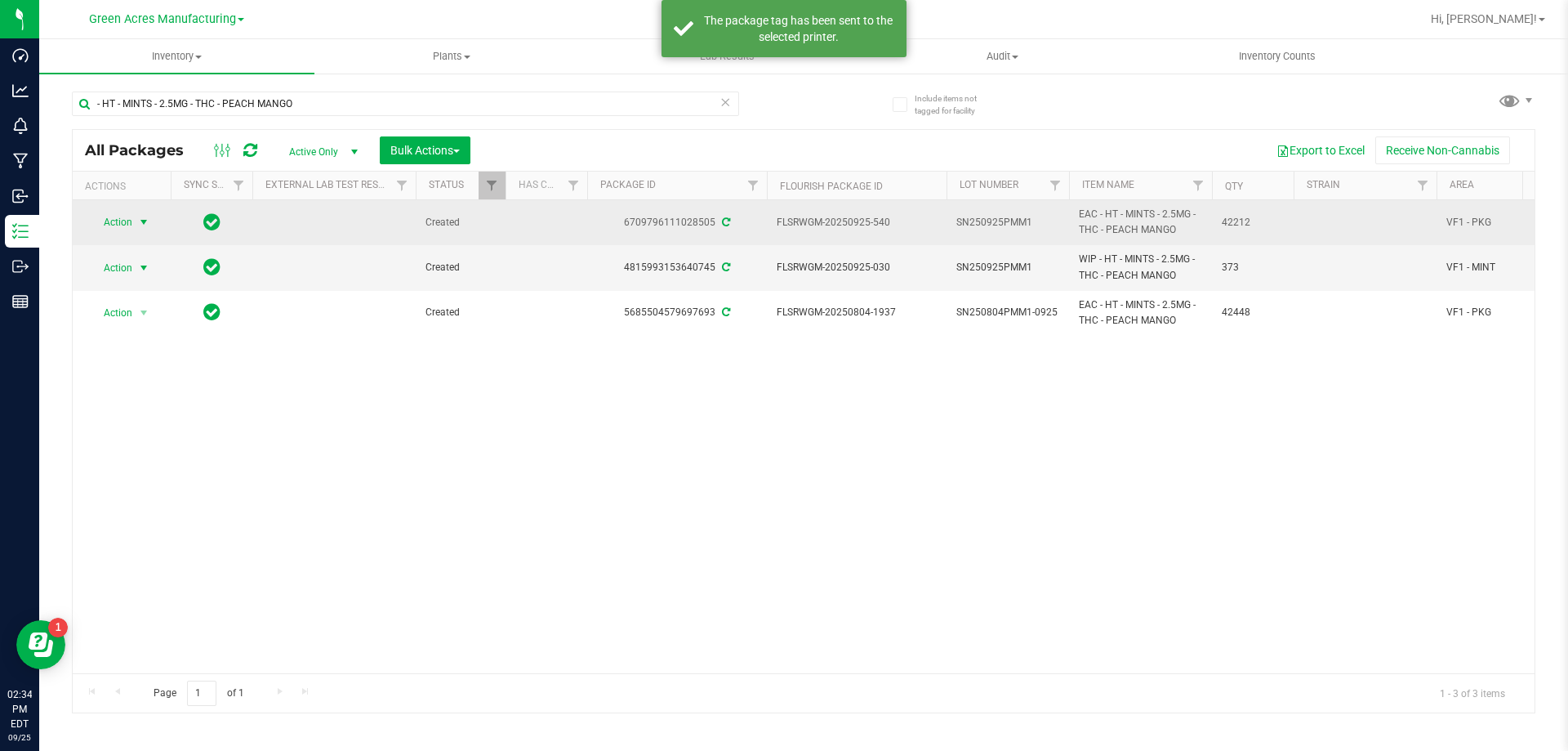
click at [121, 215] on span "Action" at bounding box center [111, 222] width 44 height 23
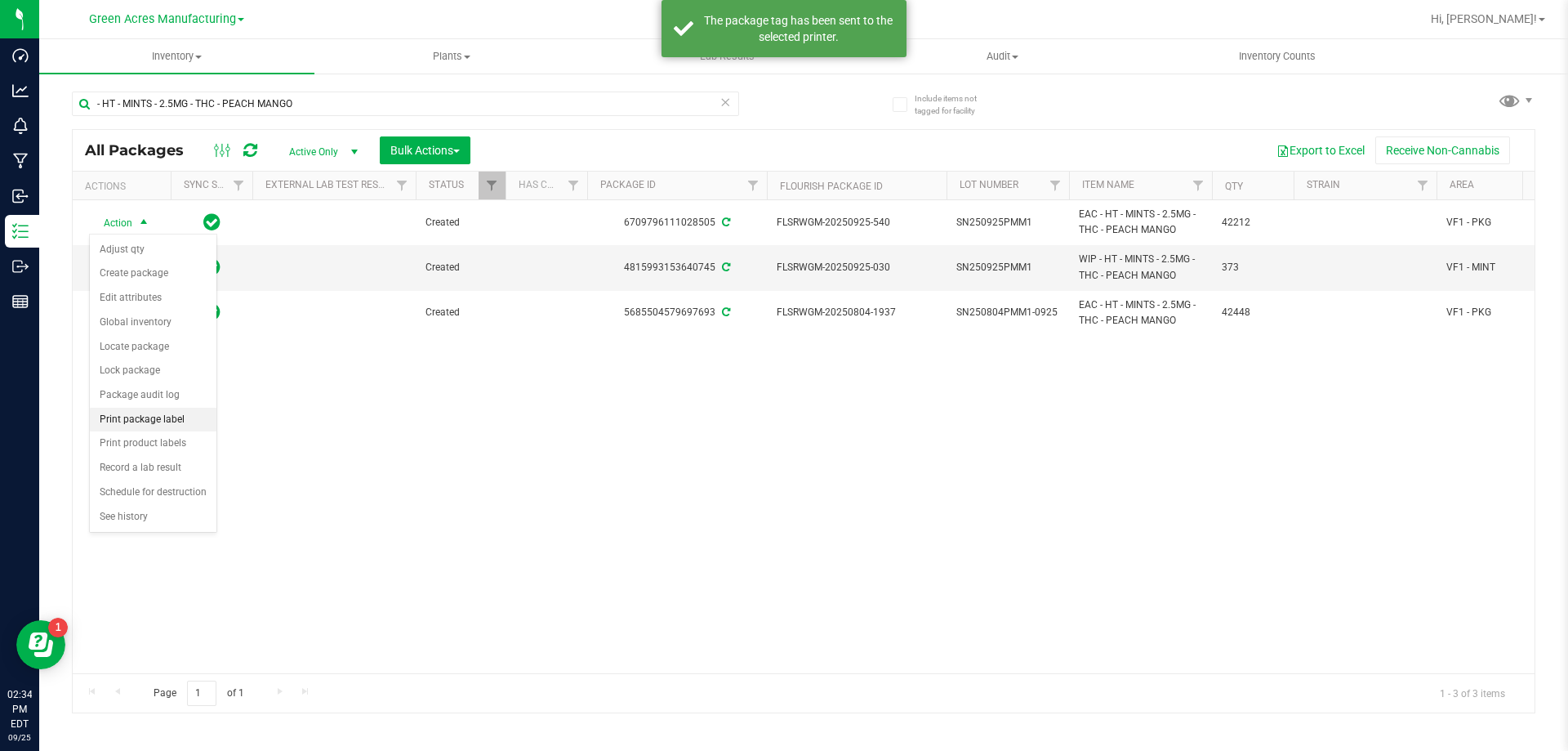
click at [133, 420] on li "Print package label" at bounding box center [153, 420] width 126 height 24
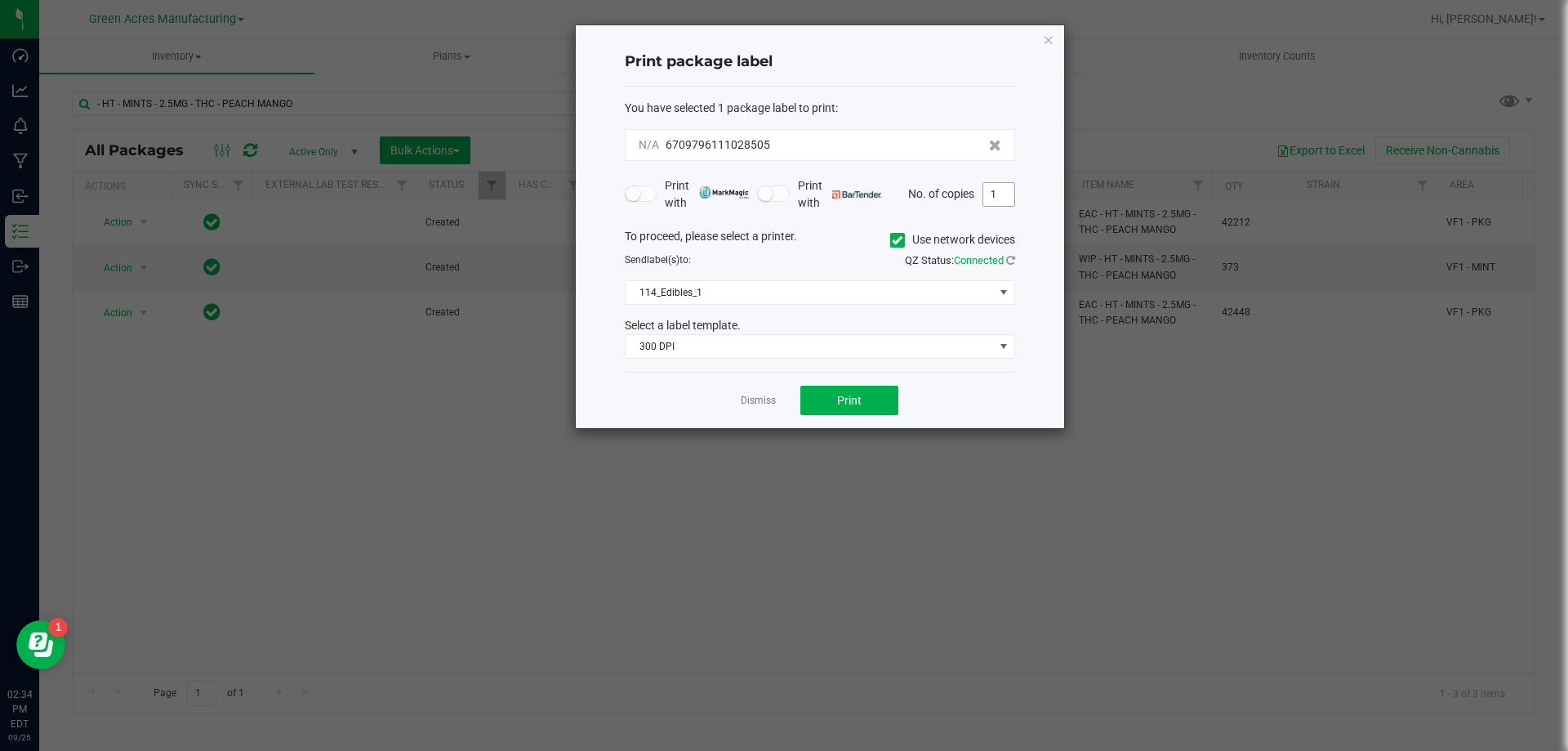
click at [1013, 198] on input "1" at bounding box center [999, 194] width 31 height 23
type input "5"
click at [844, 403] on span "Print" at bounding box center [849, 399] width 24 height 13
click at [753, 397] on link "Dismiss" at bounding box center [759, 400] width 35 height 14
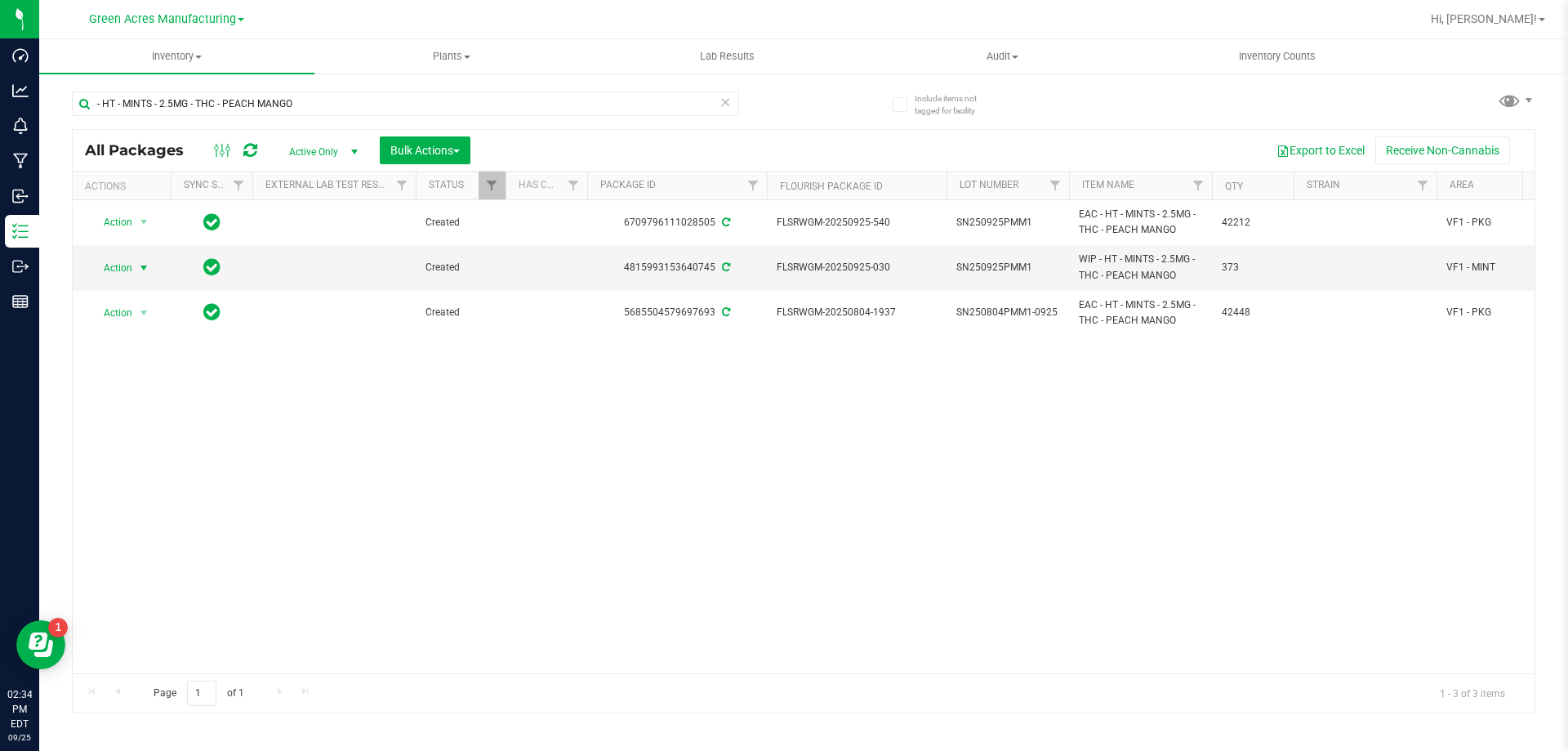
drag, startPoint x: 140, startPoint y: 276, endPoint x: 132, endPoint y: 382, distance: 106.3
click at [132, 382] on div "Action Action Adjust qty Create package Edit attributes Global inventory Locate…" at bounding box center [803, 436] width 1462 height 473
click at [134, 272] on span "select" at bounding box center [144, 268] width 20 height 23
